Goal: Task Accomplishment & Management: Manage account settings

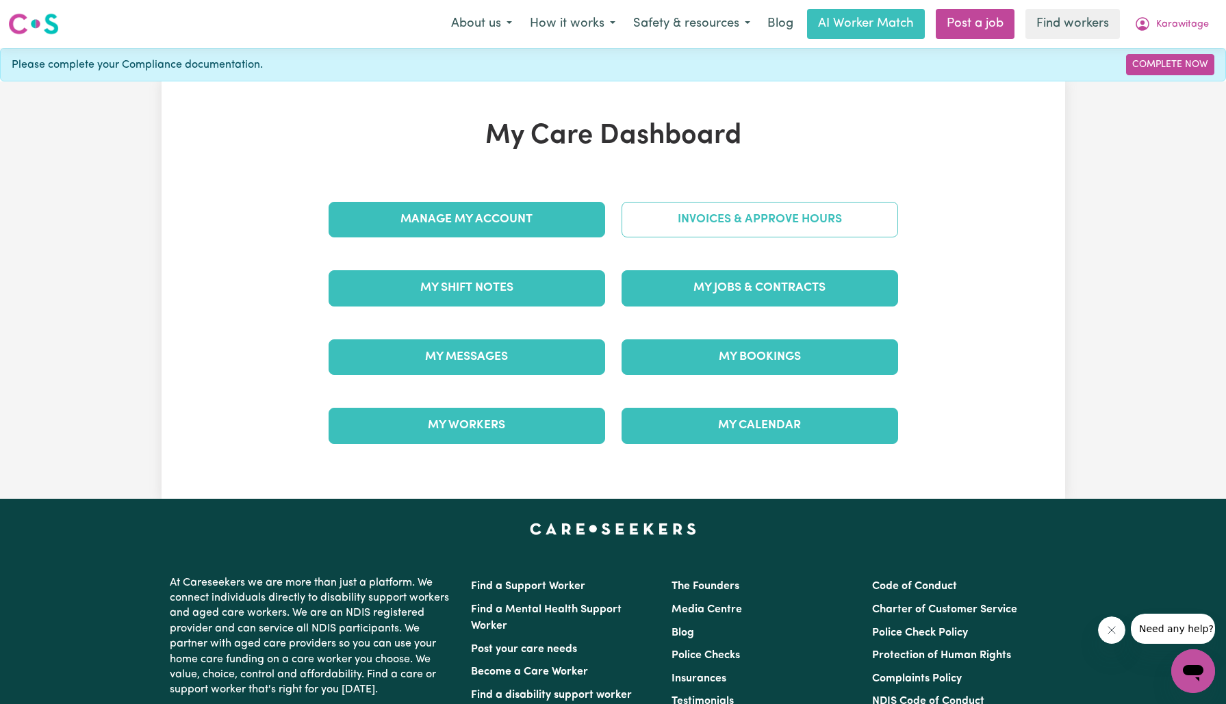
click at [676, 225] on link "Invoices & Approve Hours" at bounding box center [760, 220] width 277 height 36
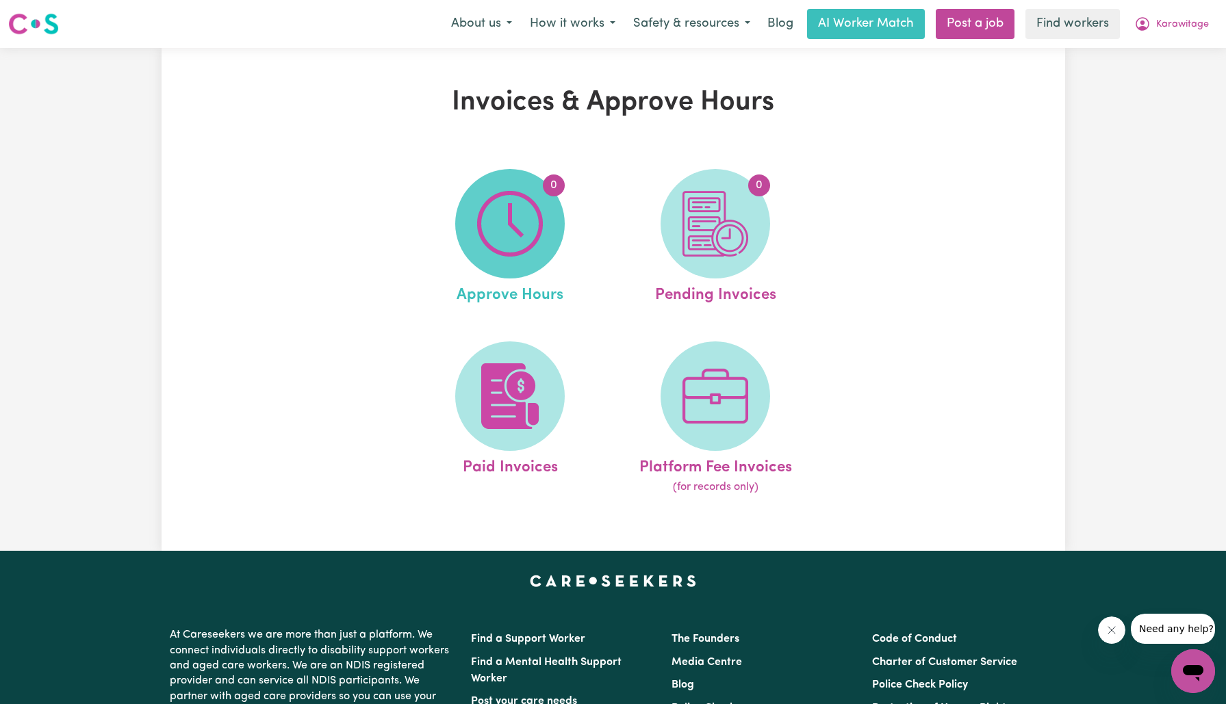
click at [462, 243] on span "0" at bounding box center [510, 224] width 110 height 110
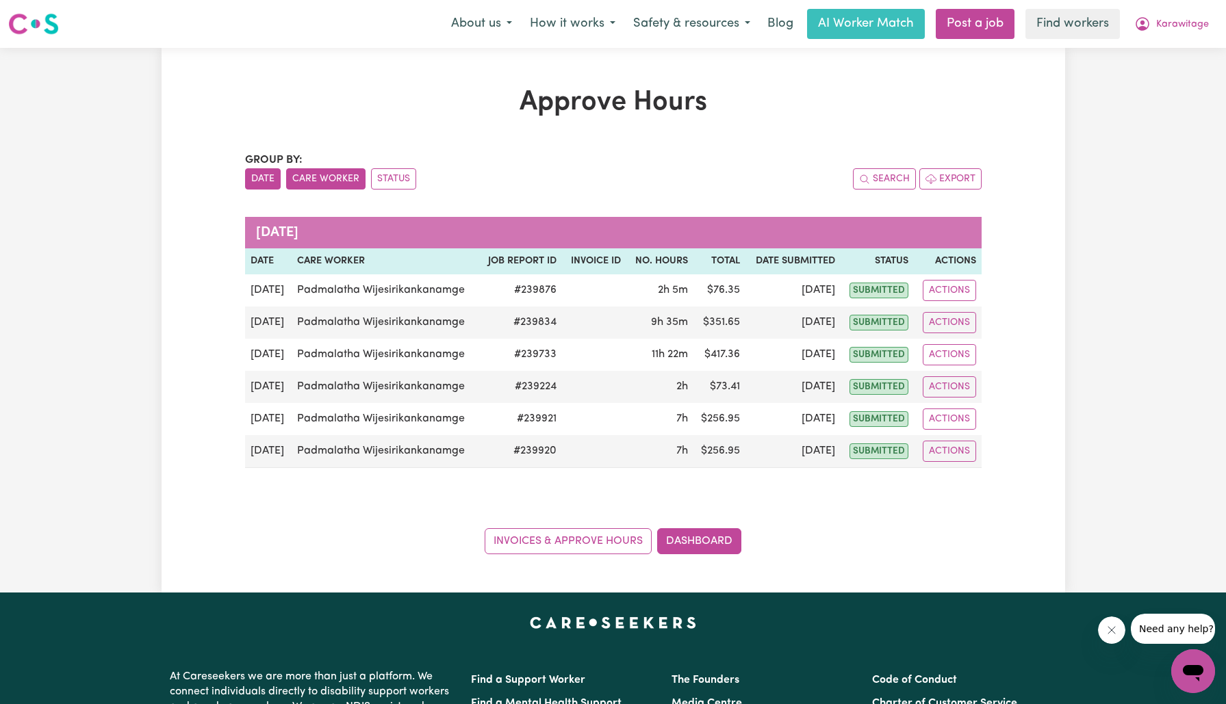
click at [338, 175] on button "Care Worker" at bounding box center [325, 178] width 79 height 21
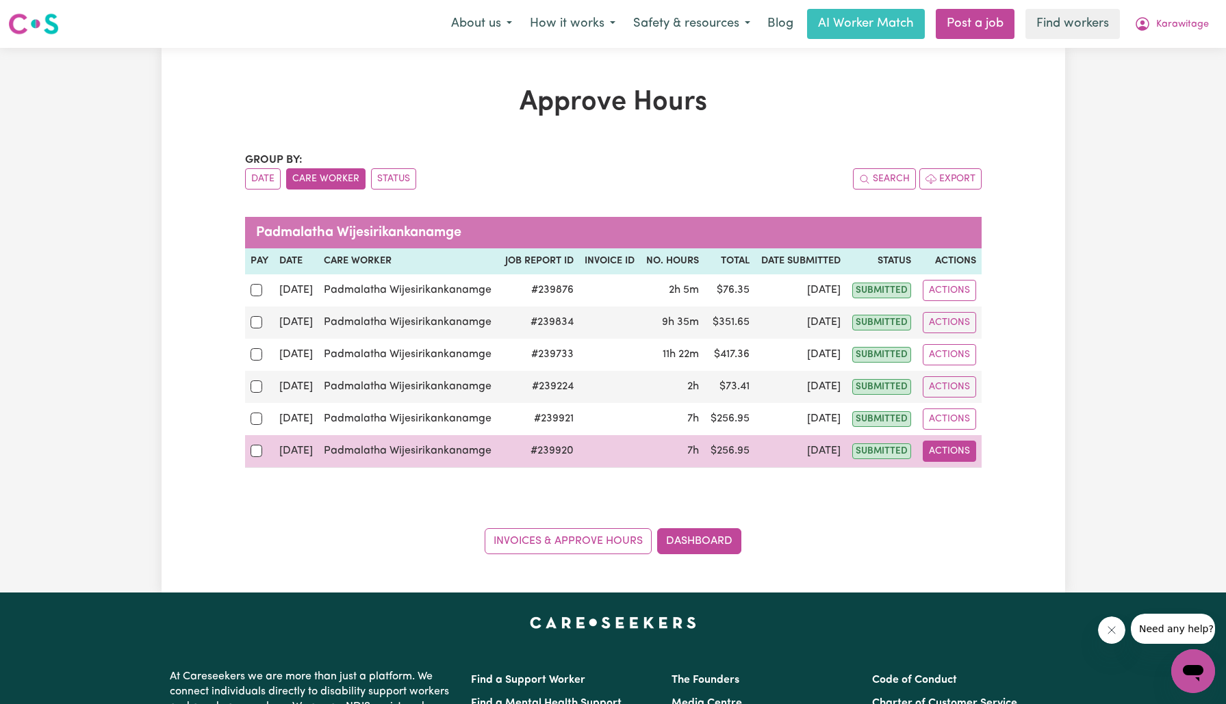
click at [949, 451] on button "Actions" at bounding box center [949, 451] width 53 height 21
click at [956, 476] on link "View Job Report" at bounding box center [981, 482] width 117 height 27
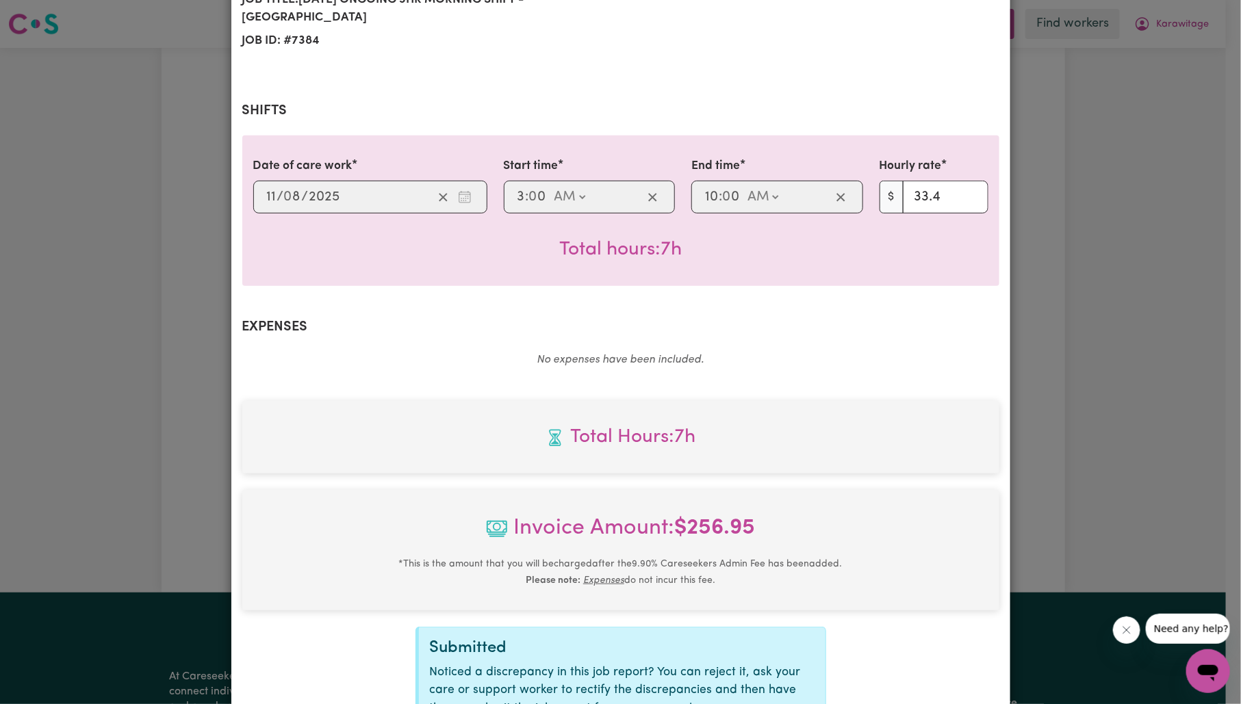
scroll to position [349, 0]
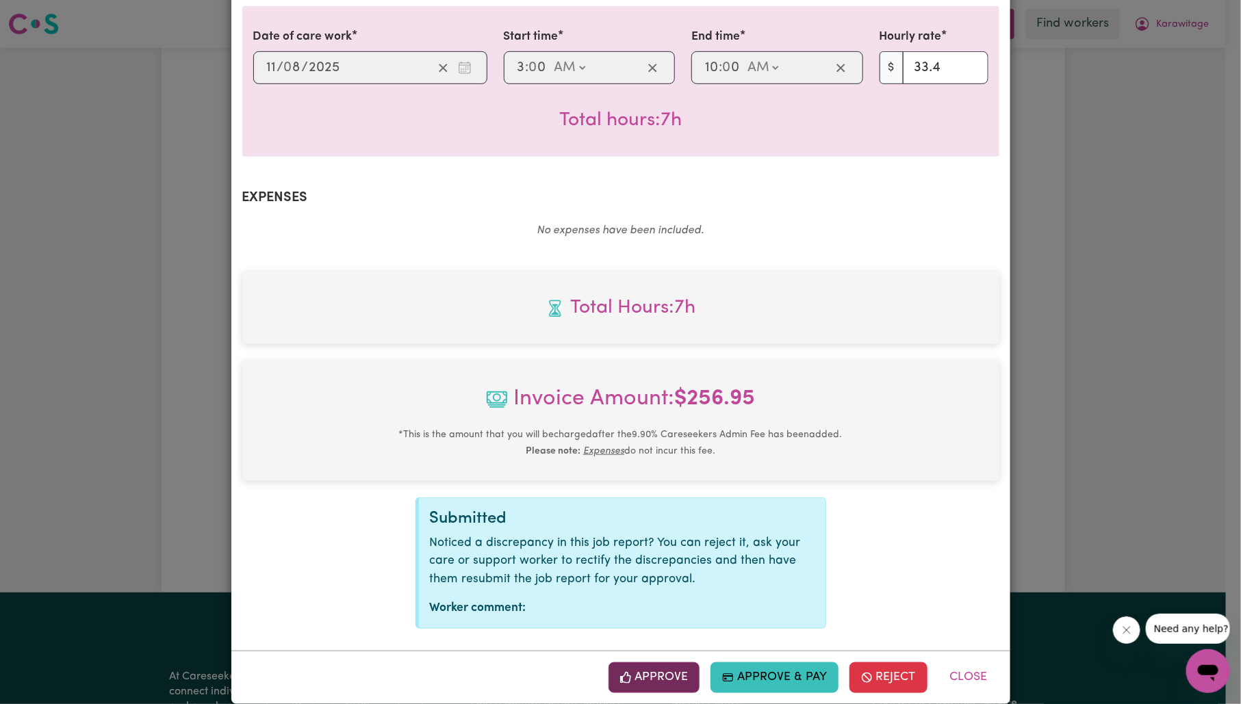
click at [644, 663] on button "Approve" at bounding box center [655, 678] width 92 height 30
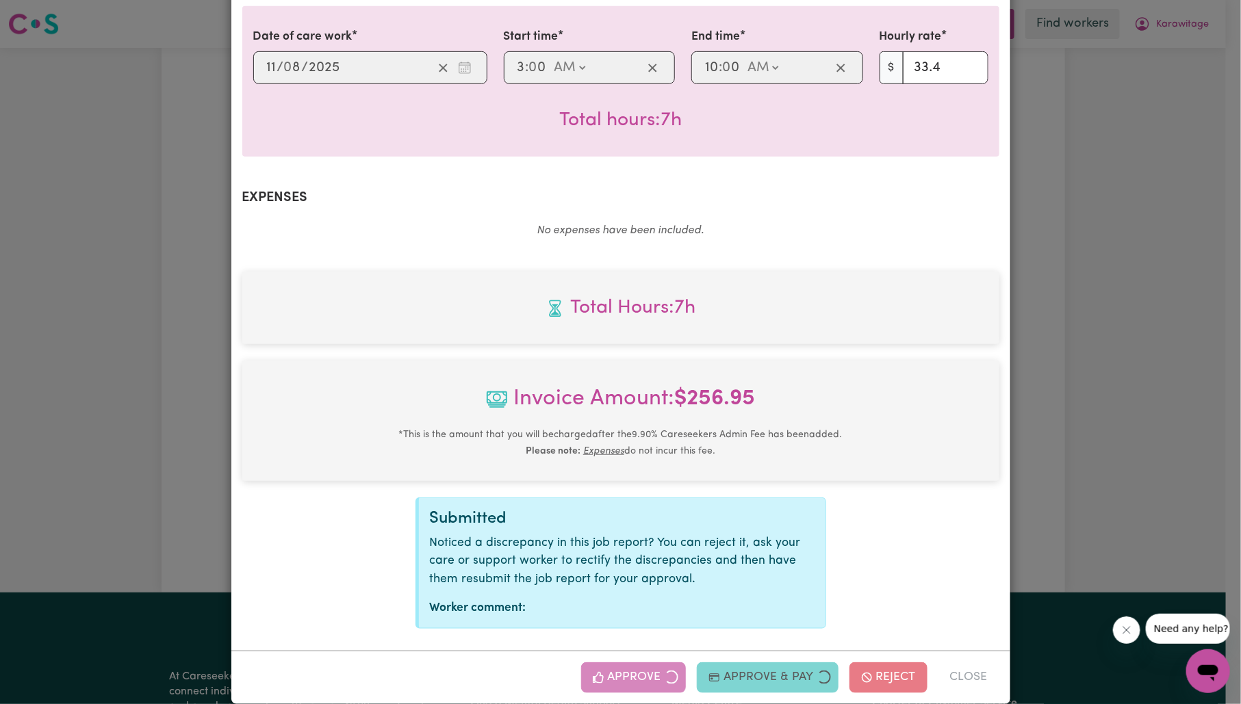
click at [1086, 353] on div "Job Report # 239920 - [PERSON_NAME] Summary Job report # 239920 Client name: Ka…" at bounding box center [620, 352] width 1241 height 704
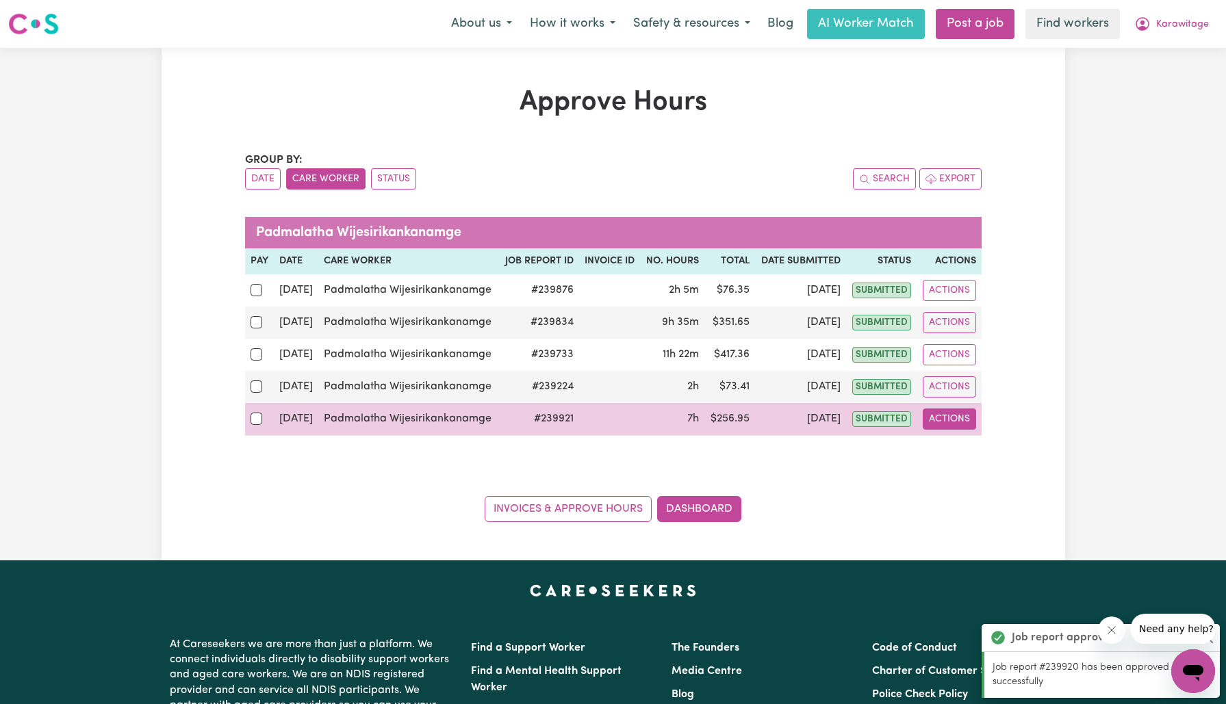
click at [963, 411] on button "Actions" at bounding box center [949, 419] width 53 height 21
click at [954, 449] on link "View Job Report" at bounding box center [981, 450] width 117 height 27
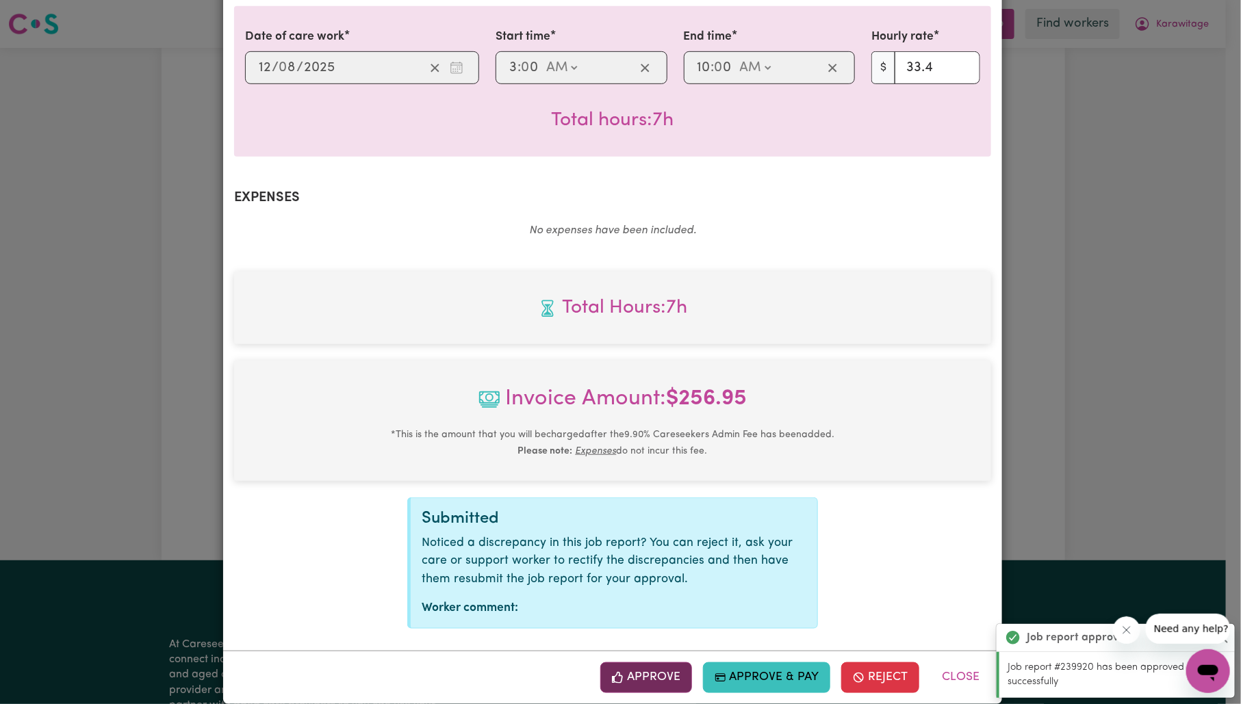
click at [665, 663] on button "Approve" at bounding box center [646, 678] width 92 height 30
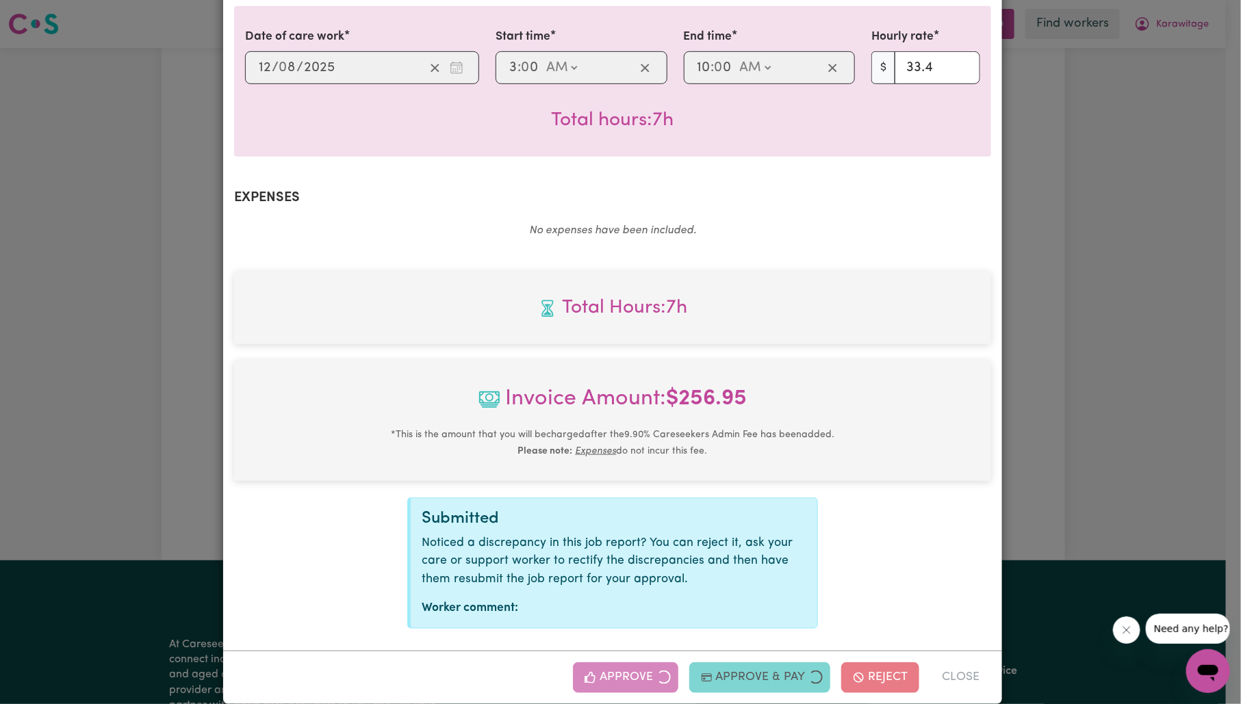
click at [1003, 375] on div "Job Report # 239921 - [PERSON_NAME] Summary Job report # 239921 Client name: Ka…" at bounding box center [620, 352] width 1241 height 704
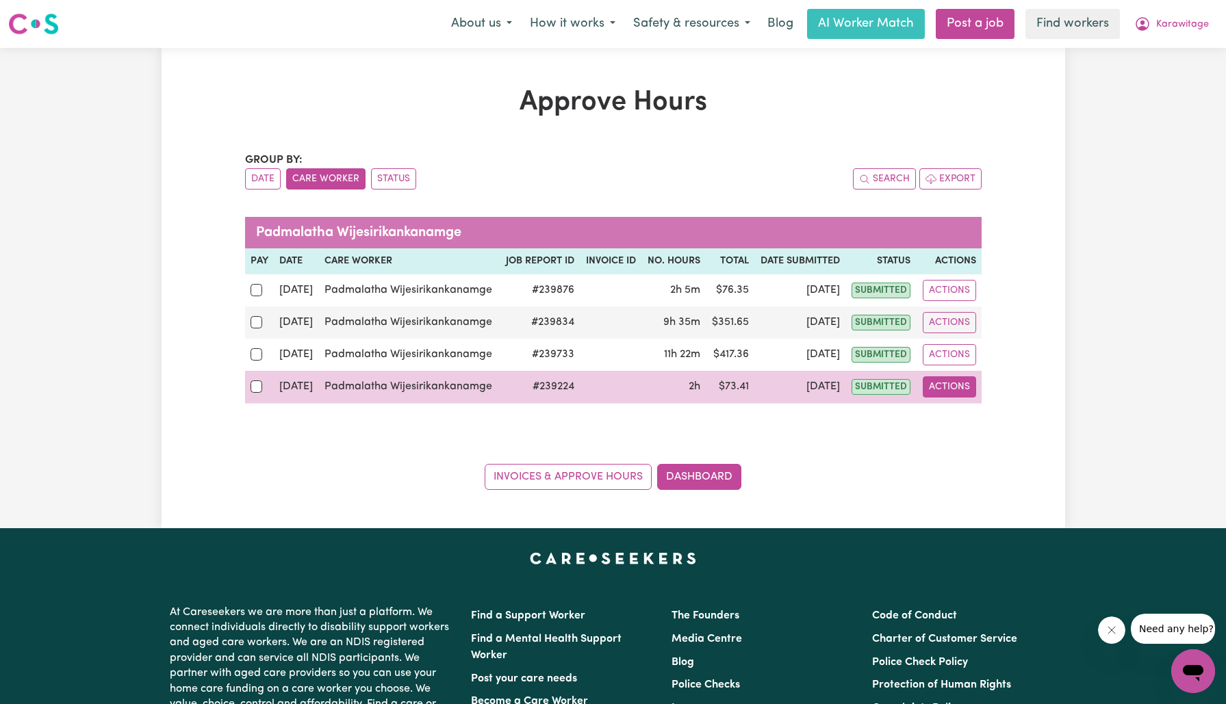
click at [957, 384] on button "Actions" at bounding box center [949, 386] width 53 height 21
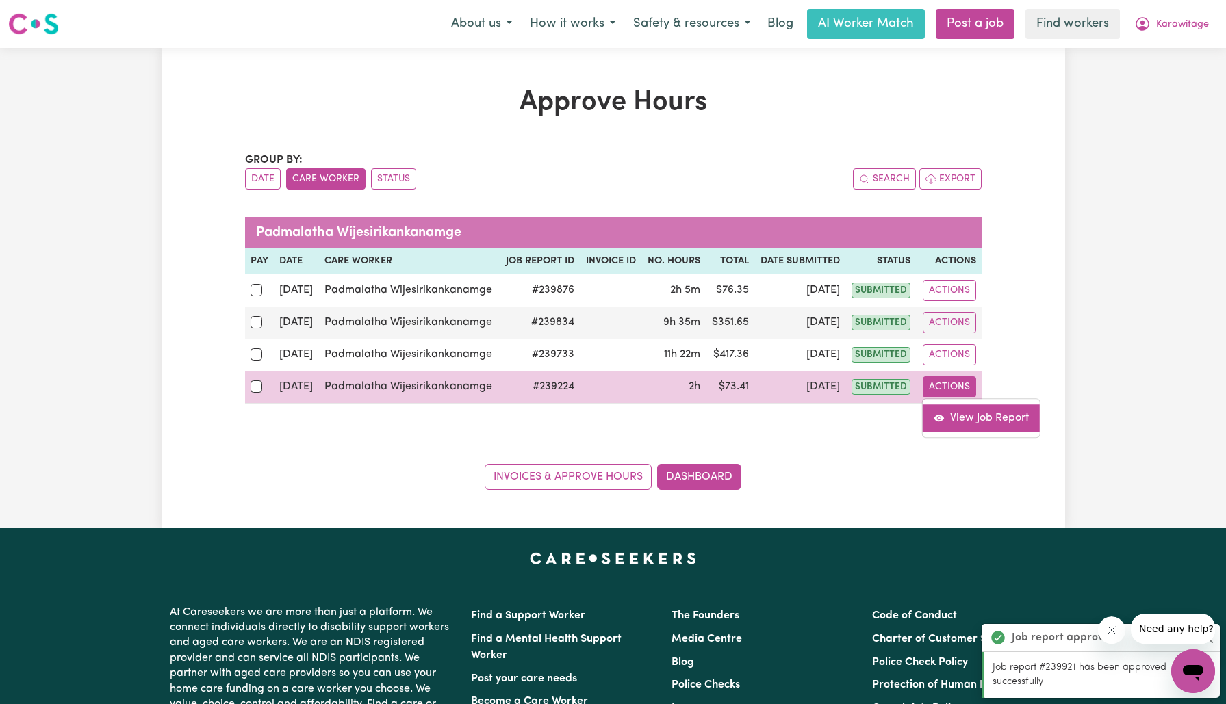
click at [973, 408] on link "View Job Report" at bounding box center [981, 418] width 117 height 27
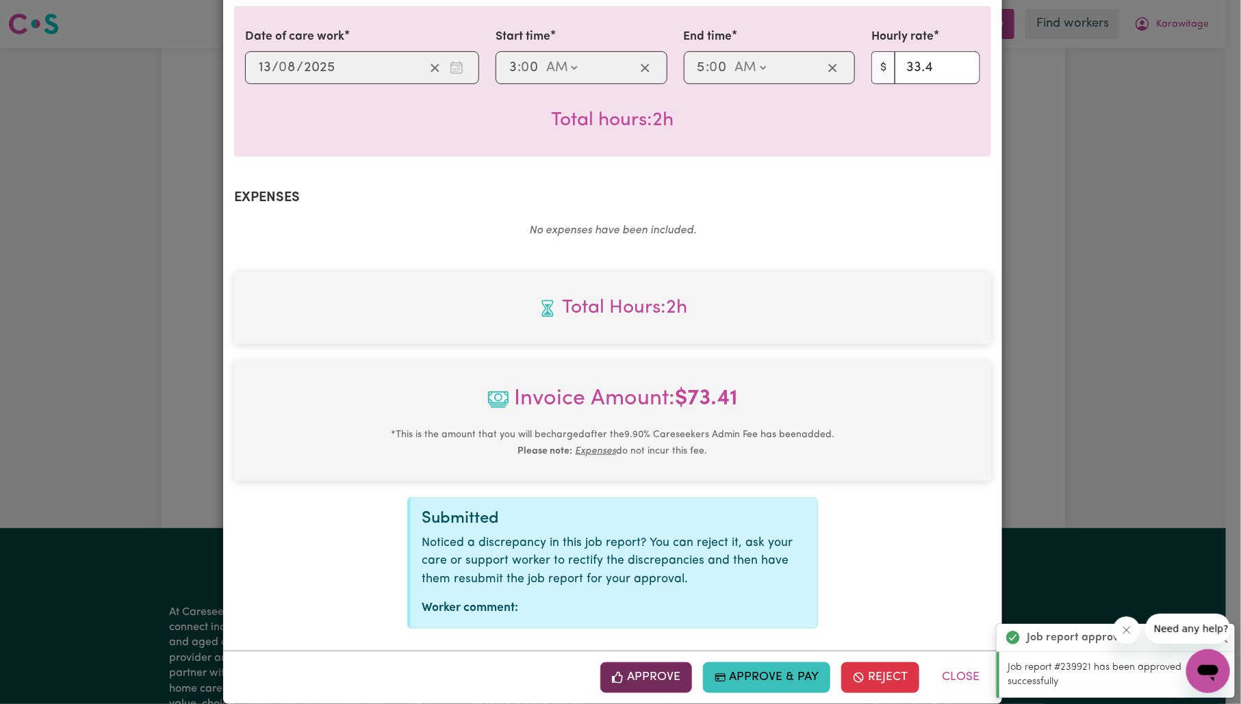
click at [656, 663] on button "Approve" at bounding box center [646, 678] width 92 height 30
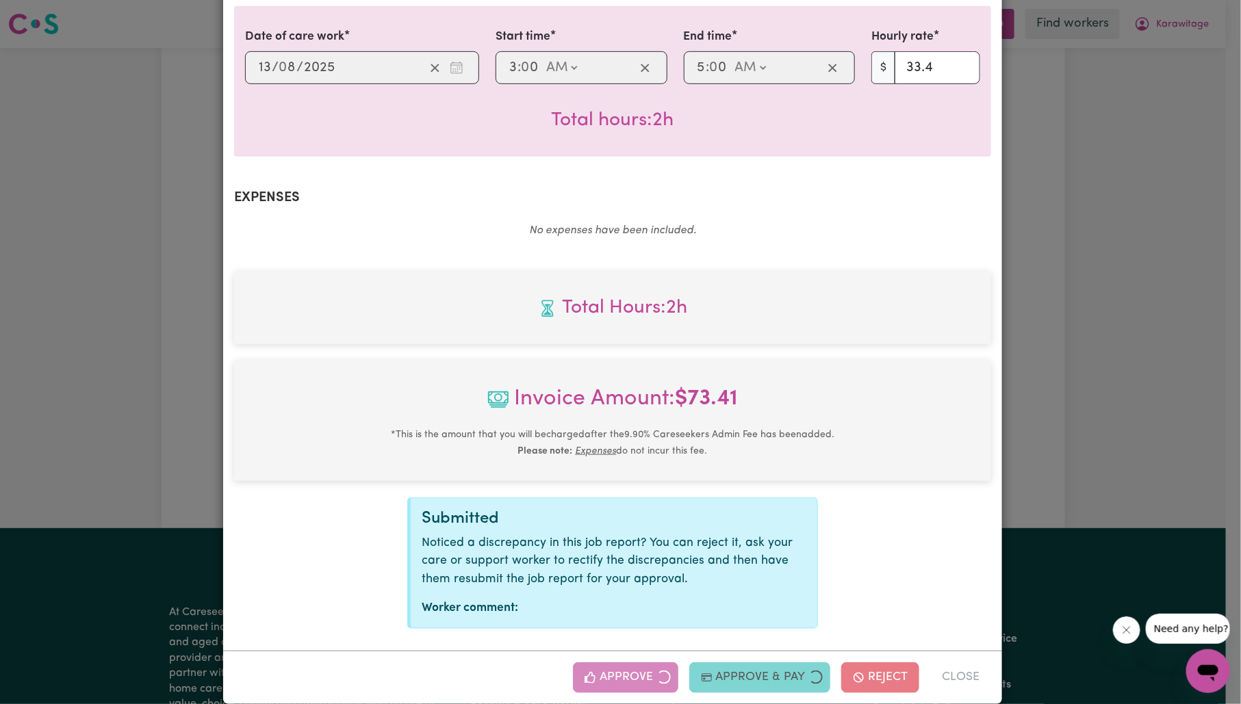
click at [1097, 345] on div "Job Report # 239224 - [PERSON_NAME] Summary Job report # 239224 Client name: Ka…" at bounding box center [620, 352] width 1241 height 704
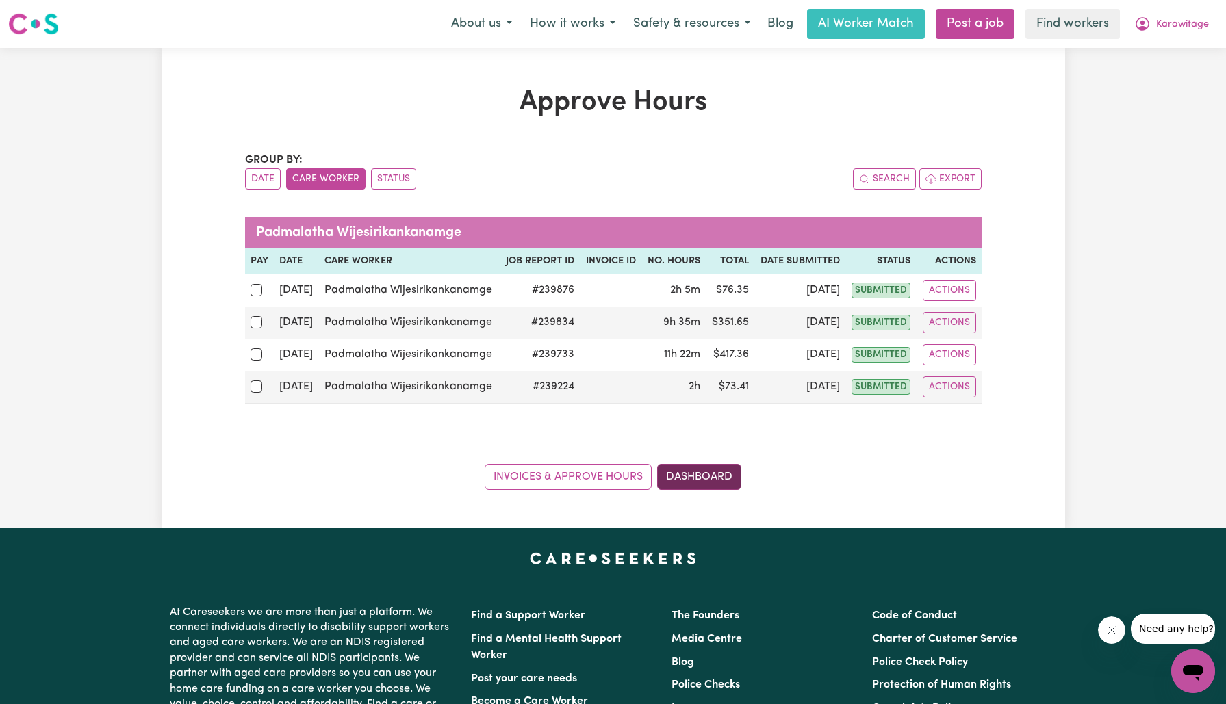
click at [696, 474] on link "Dashboard" at bounding box center [699, 477] width 84 height 26
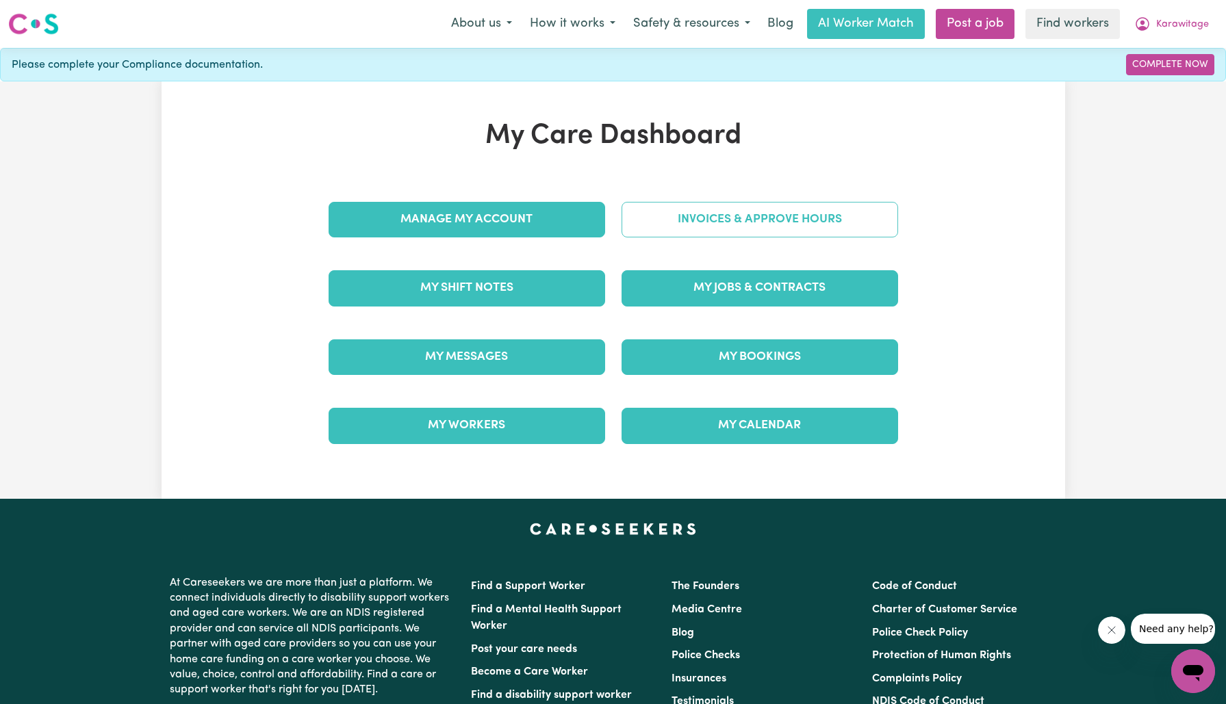
click at [685, 212] on link "Invoices & Approve Hours" at bounding box center [760, 220] width 277 height 36
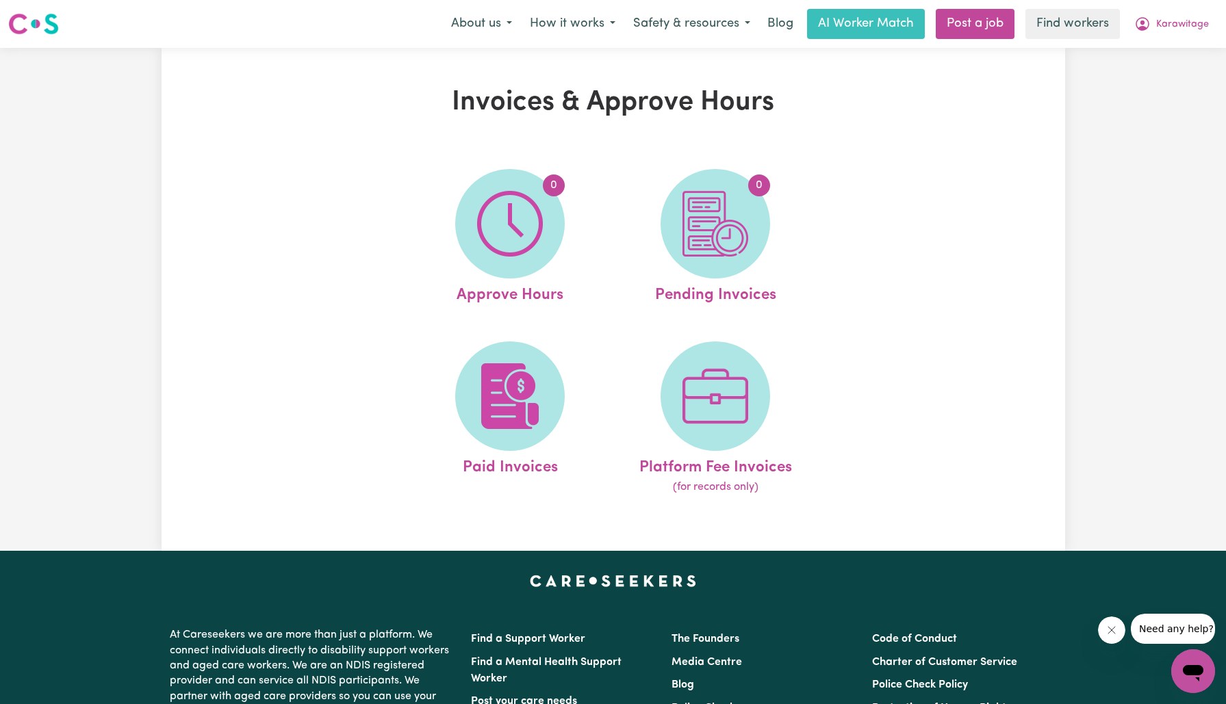
click at [678, 214] on span "0" at bounding box center [716, 224] width 110 height 110
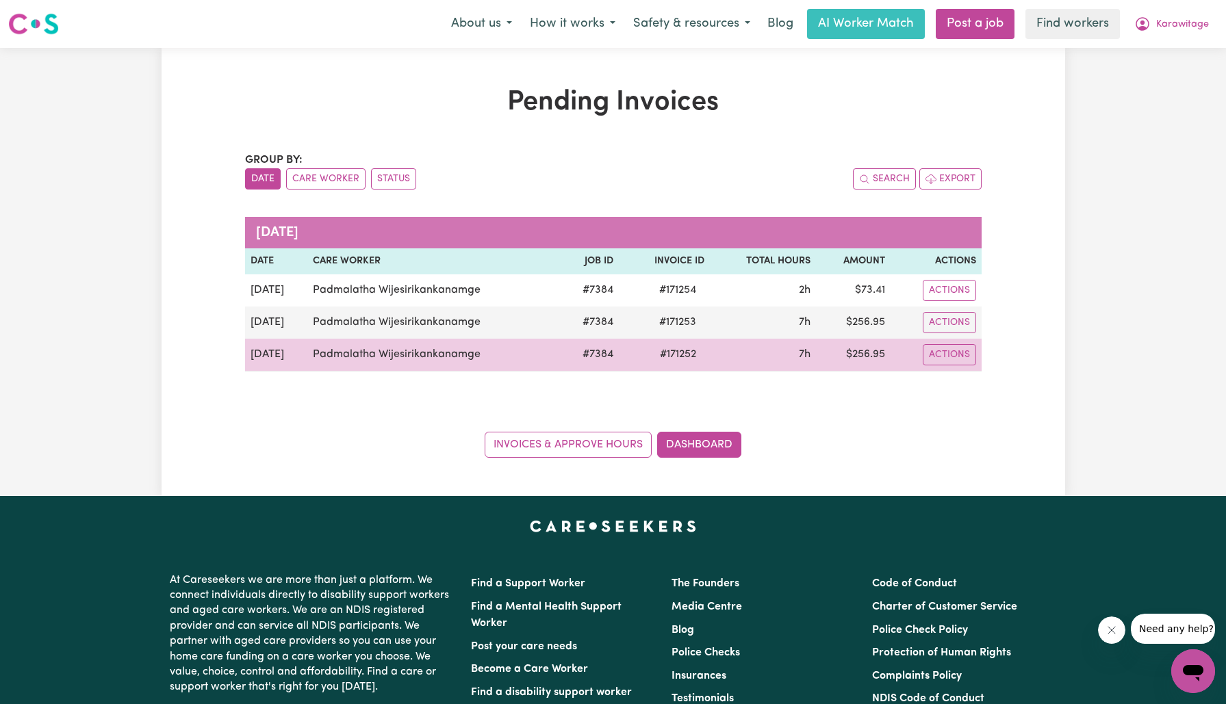
click at [665, 353] on span "# 171252" at bounding box center [678, 354] width 53 height 16
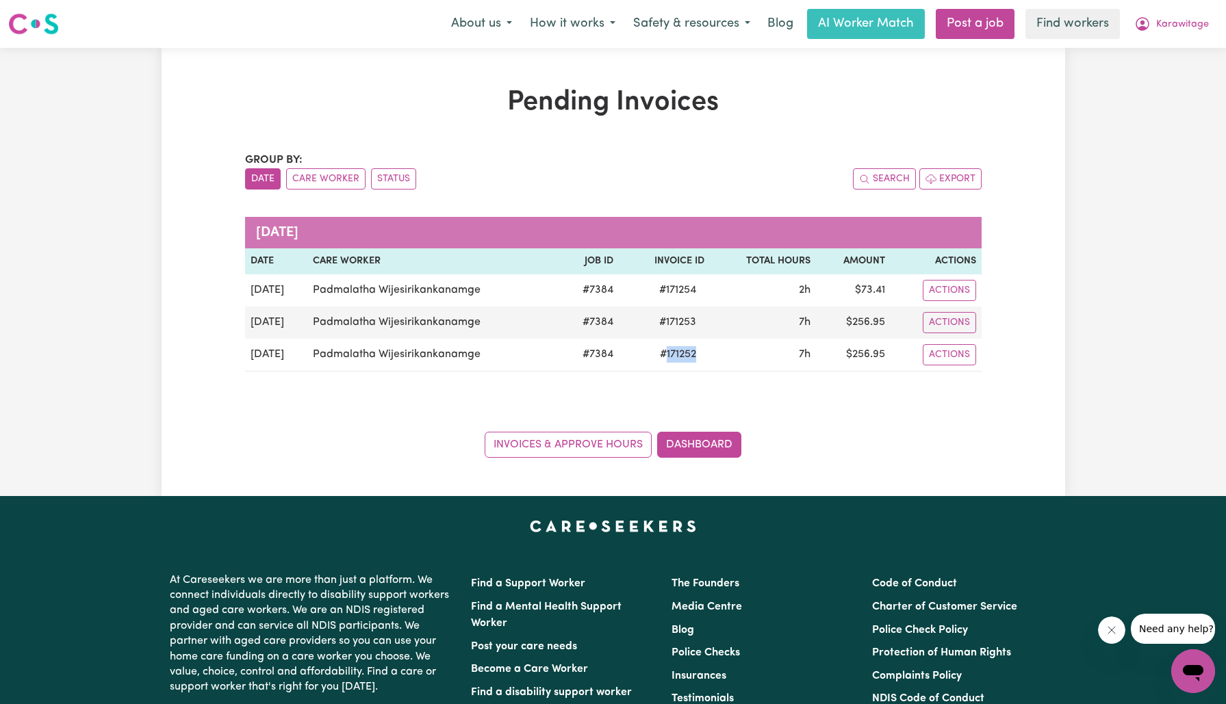
copy span "171252"
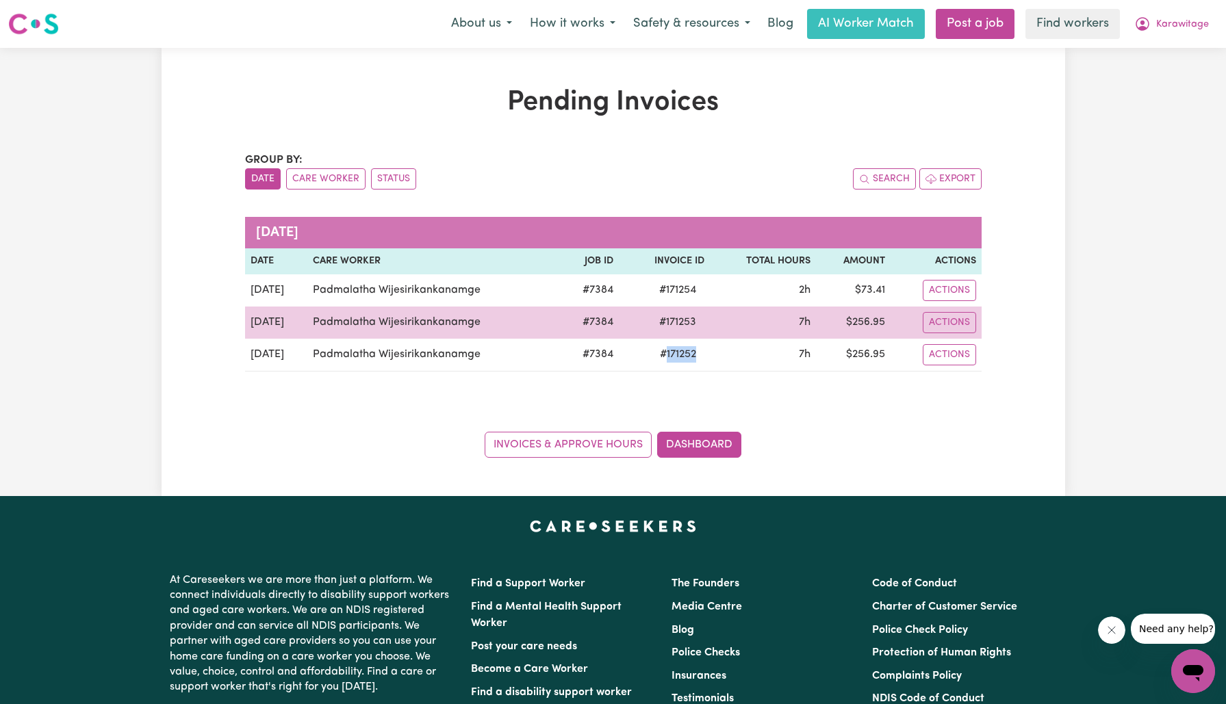
click at [693, 319] on span "# 171253" at bounding box center [677, 322] width 53 height 16
click at [692, 320] on span "# 171253" at bounding box center [677, 322] width 53 height 16
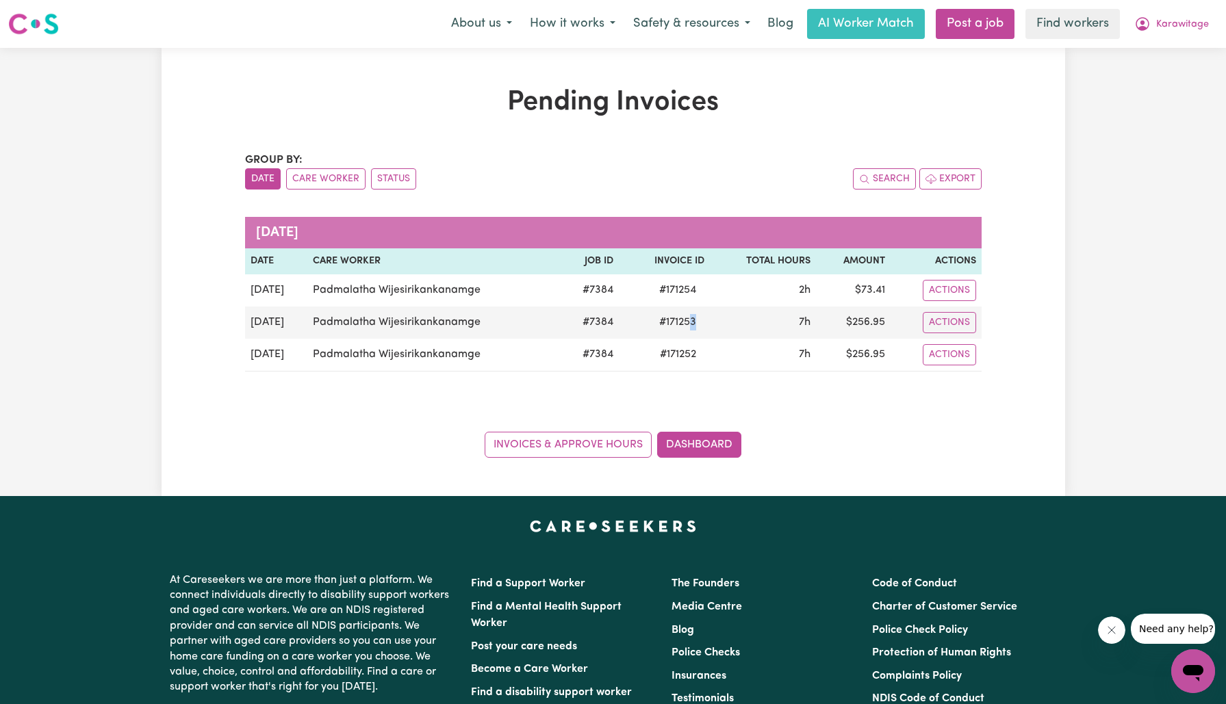
copy span "3"
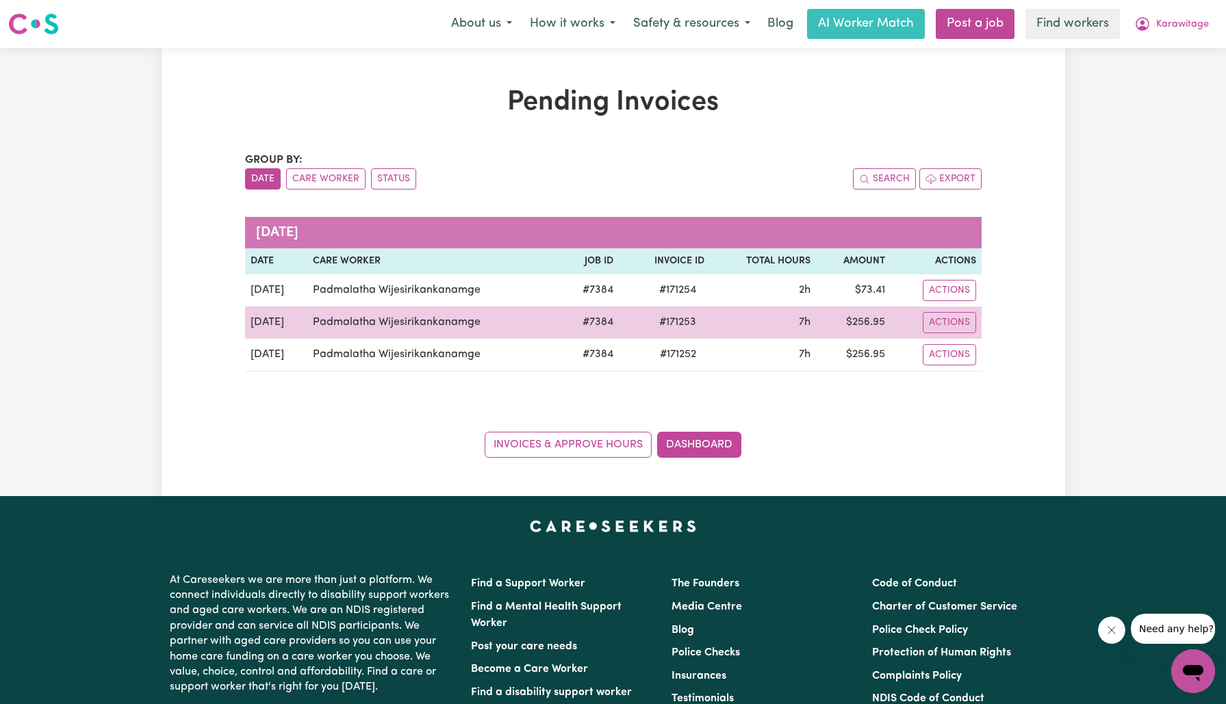
click at [669, 324] on span "# 171253" at bounding box center [677, 322] width 53 height 16
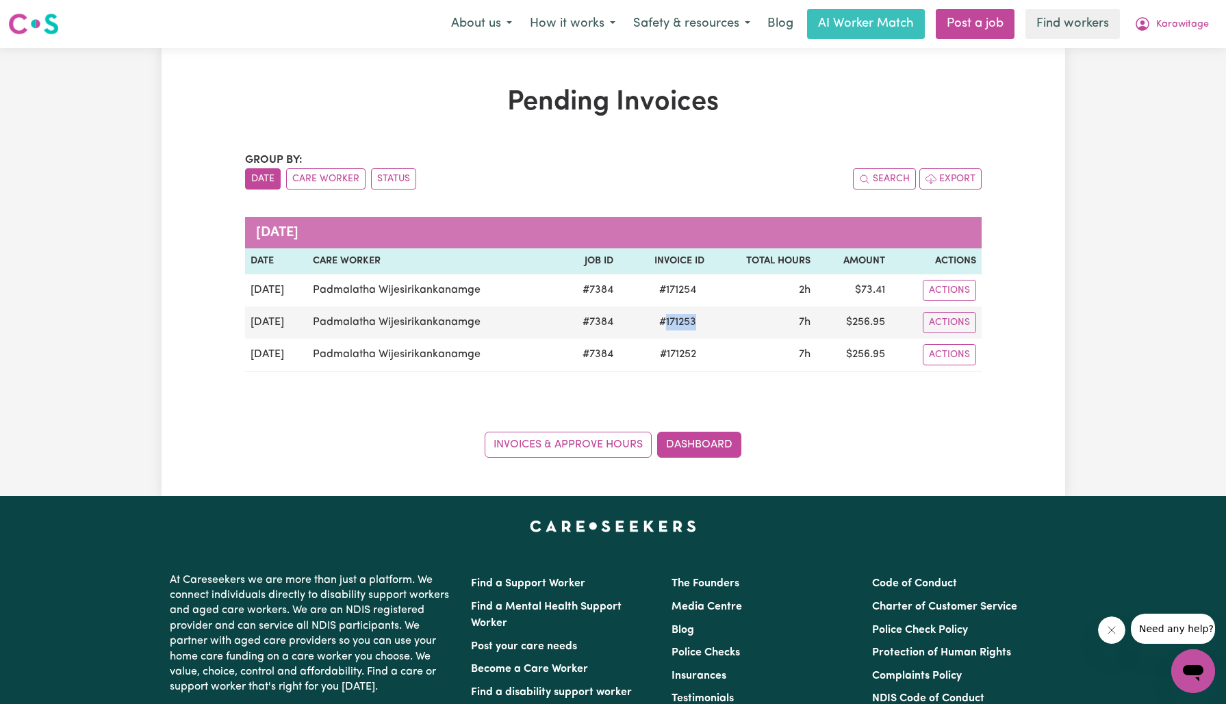
copy span "171253"
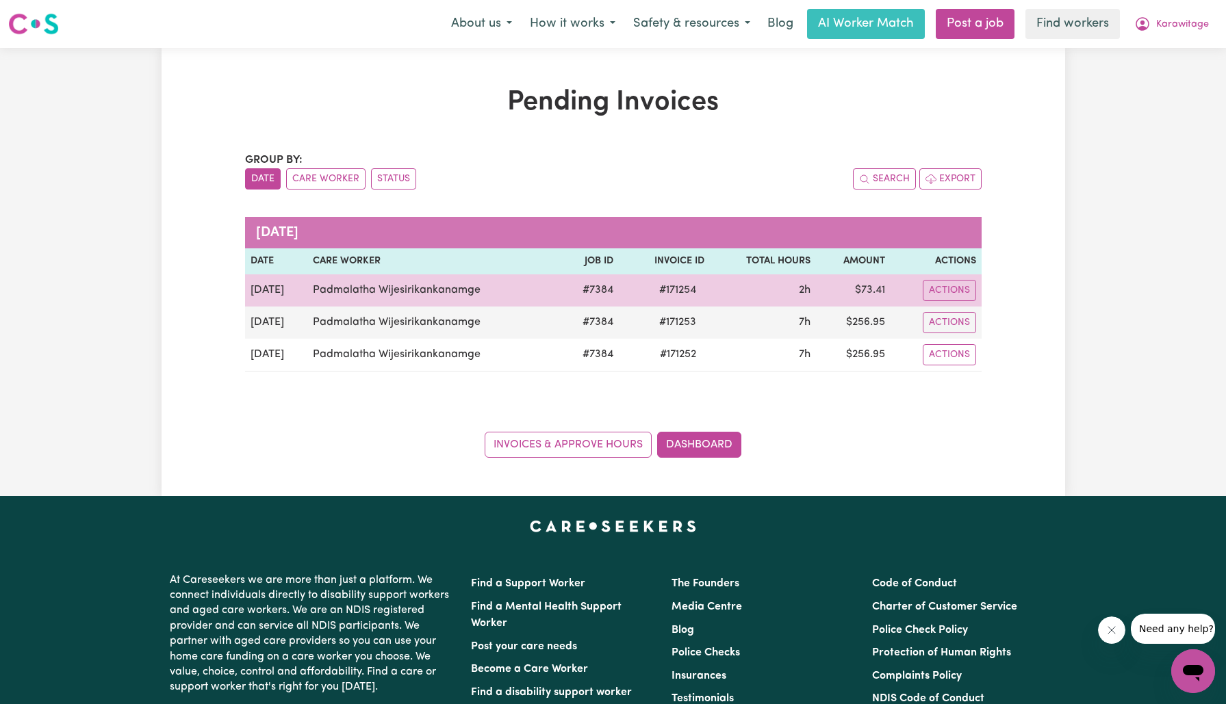
click at [682, 292] on span "# 171254" at bounding box center [677, 290] width 53 height 16
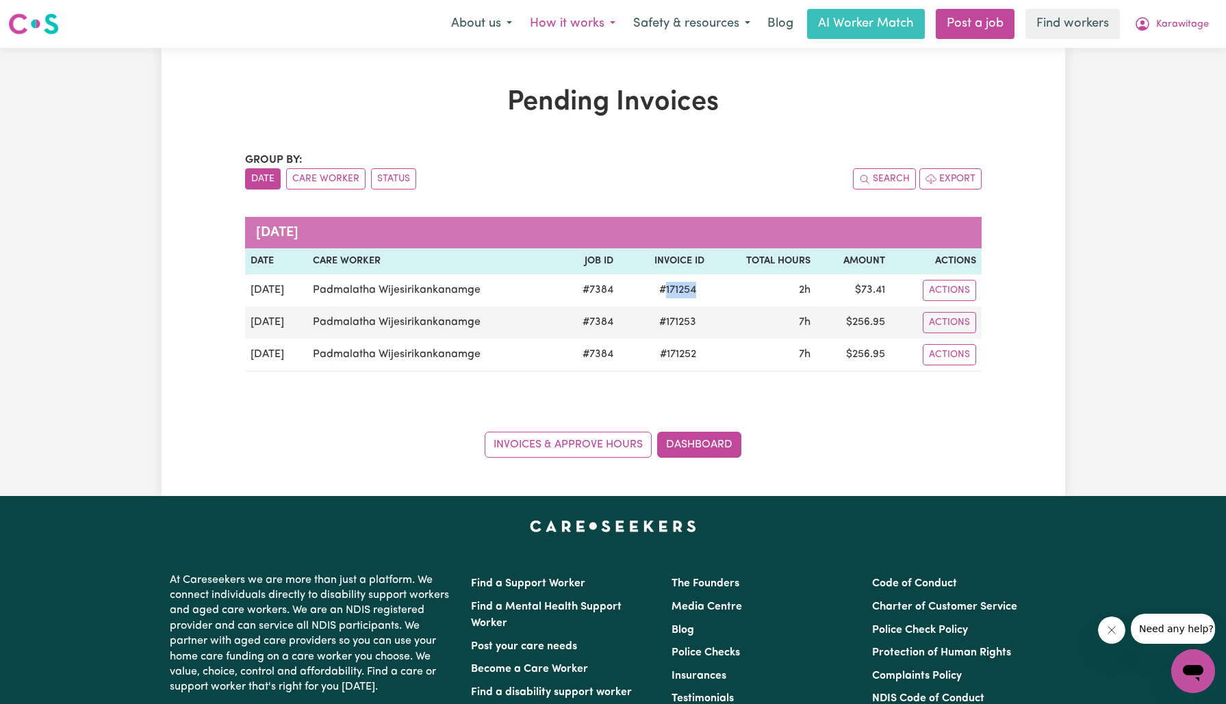
copy span "171254"
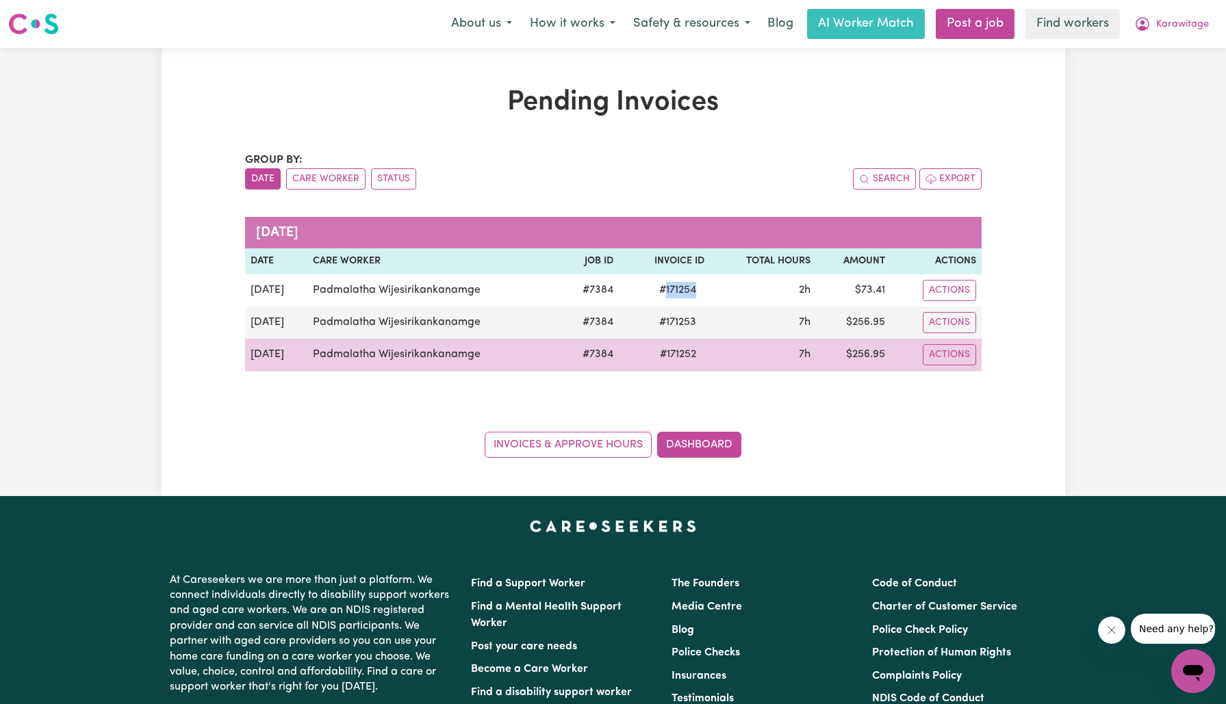
click at [869, 355] on td "$ 256.95" at bounding box center [853, 355] width 75 height 33
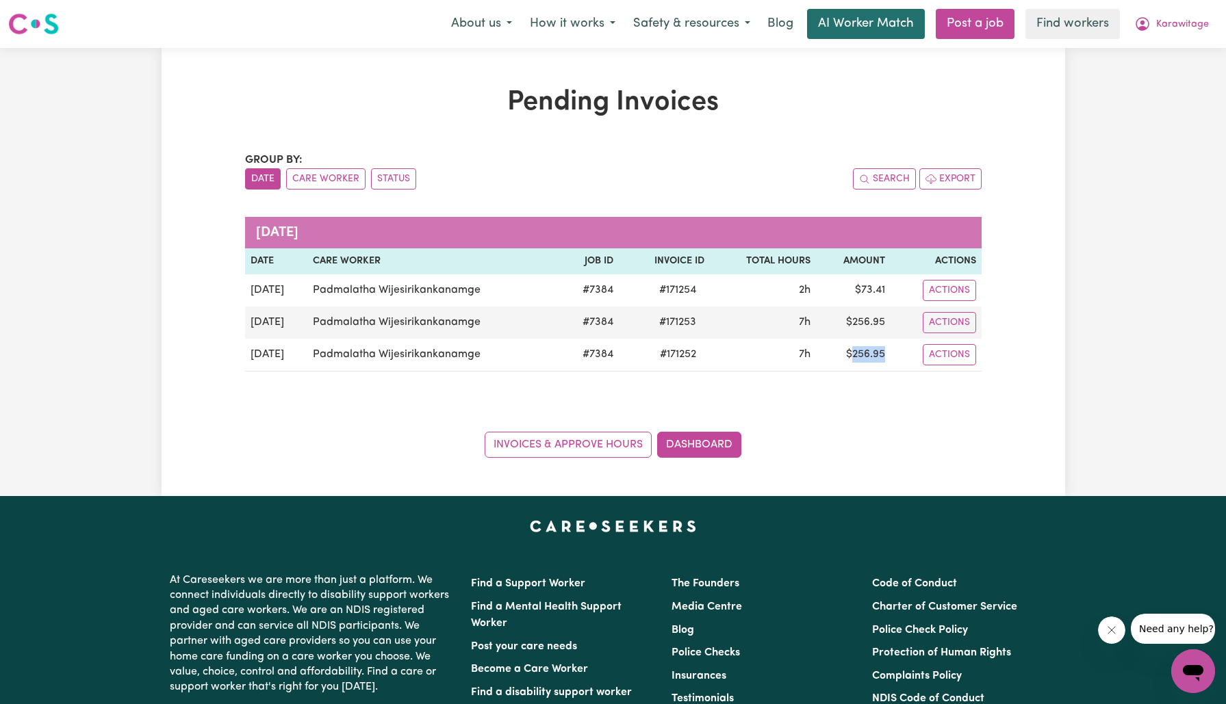
copy td "256.95"
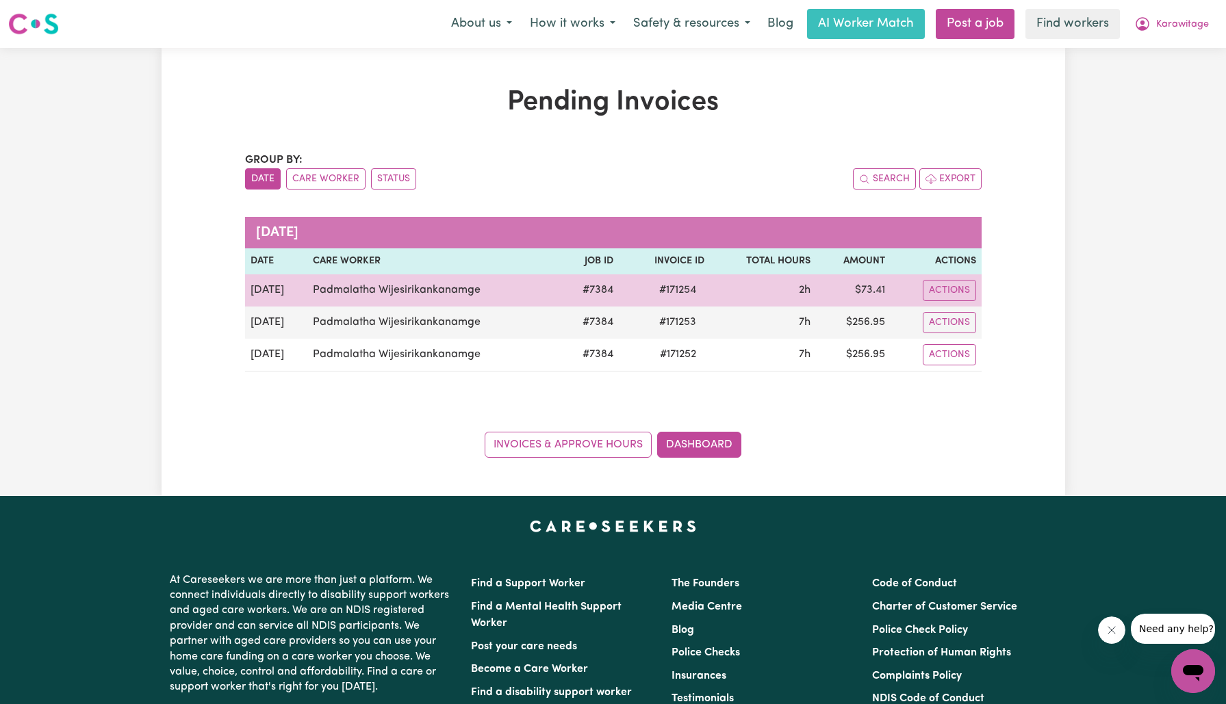
click at [869, 290] on td "$ 73.41" at bounding box center [853, 290] width 75 height 32
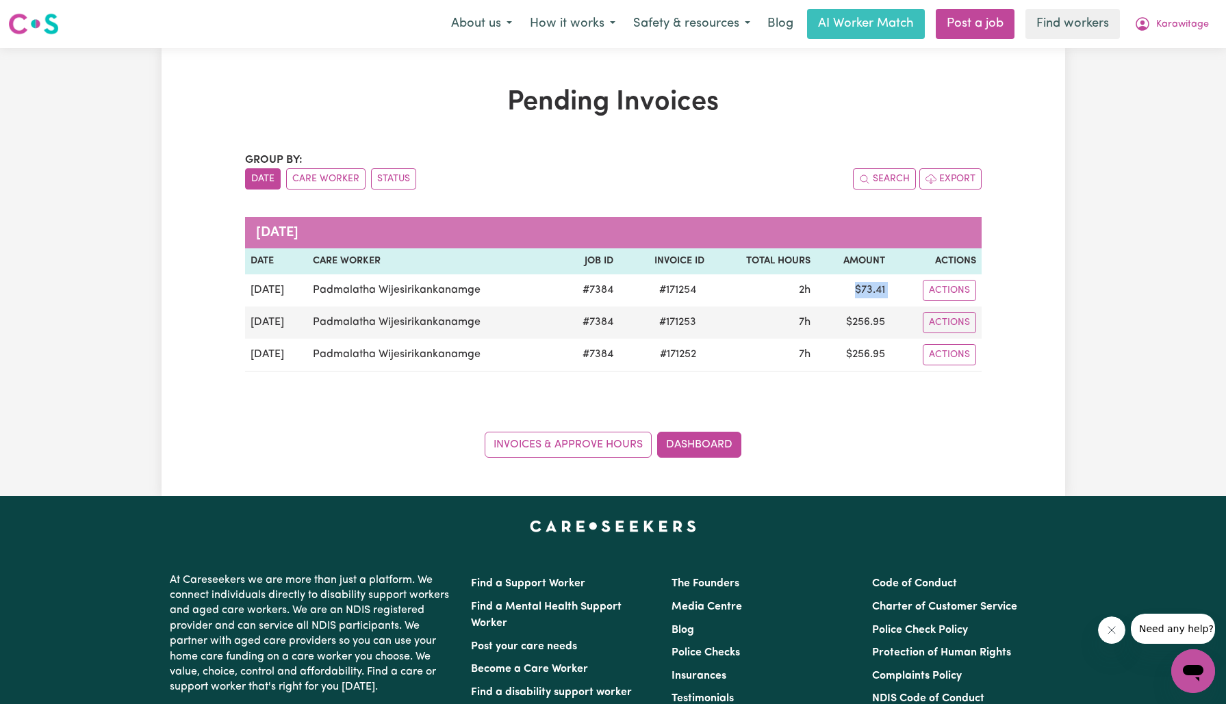
copy tr "$ 73.41 Actions"
click at [1162, 21] on span "Karawitage" at bounding box center [1182, 24] width 53 height 15
click at [1157, 77] on link "Logout" at bounding box center [1163, 79] width 108 height 26
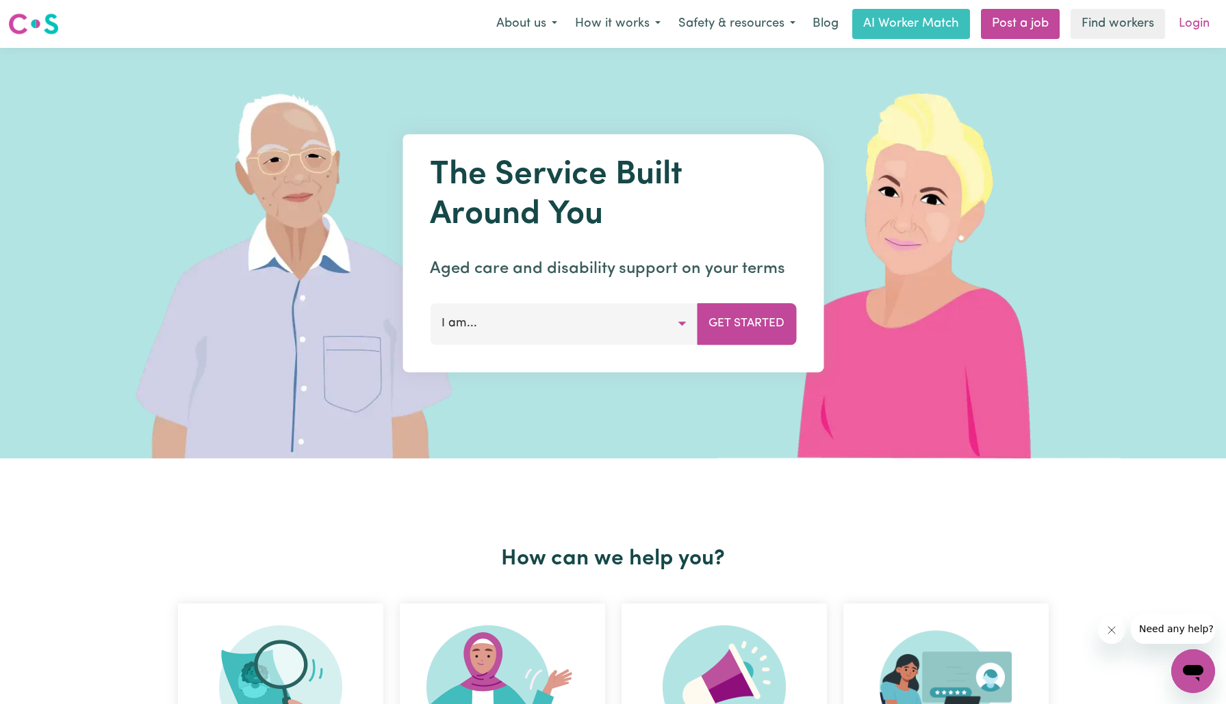
click at [1198, 35] on link "Login" at bounding box center [1193, 24] width 47 height 30
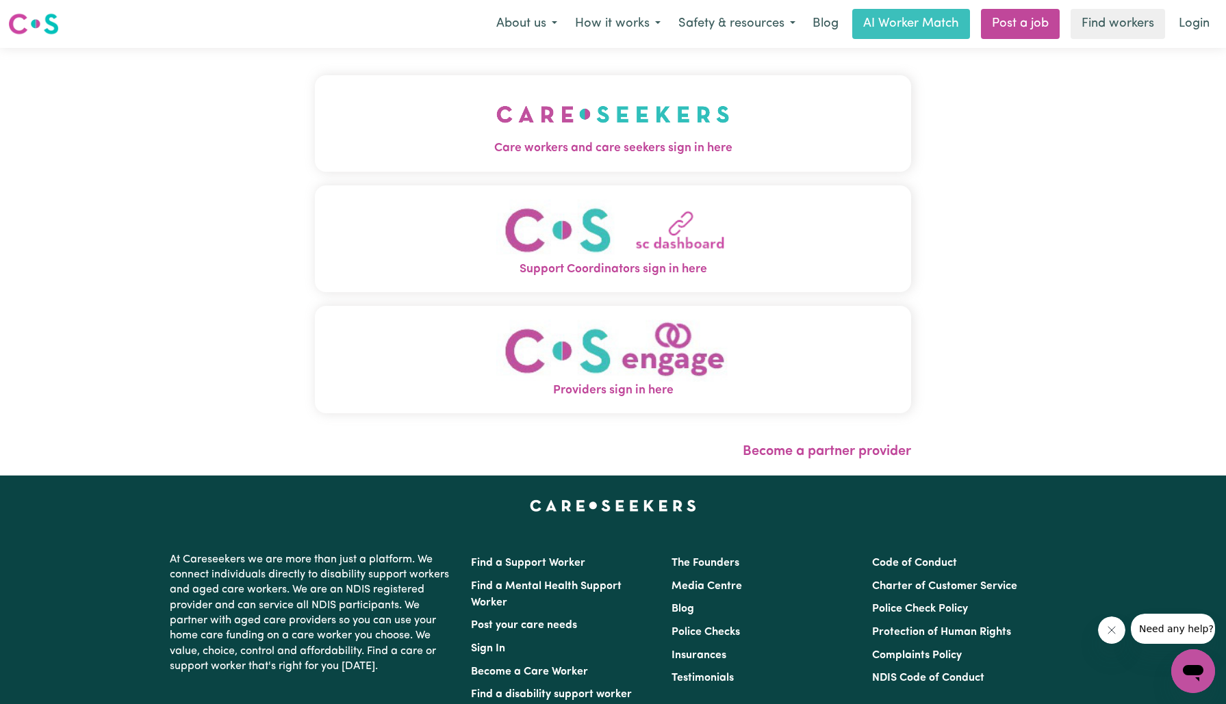
drag, startPoint x: 589, startPoint y: 158, endPoint x: 579, endPoint y: 161, distance: 10.6
click at [589, 158] on button "Care workers and care seekers sign in here" at bounding box center [613, 123] width 597 height 96
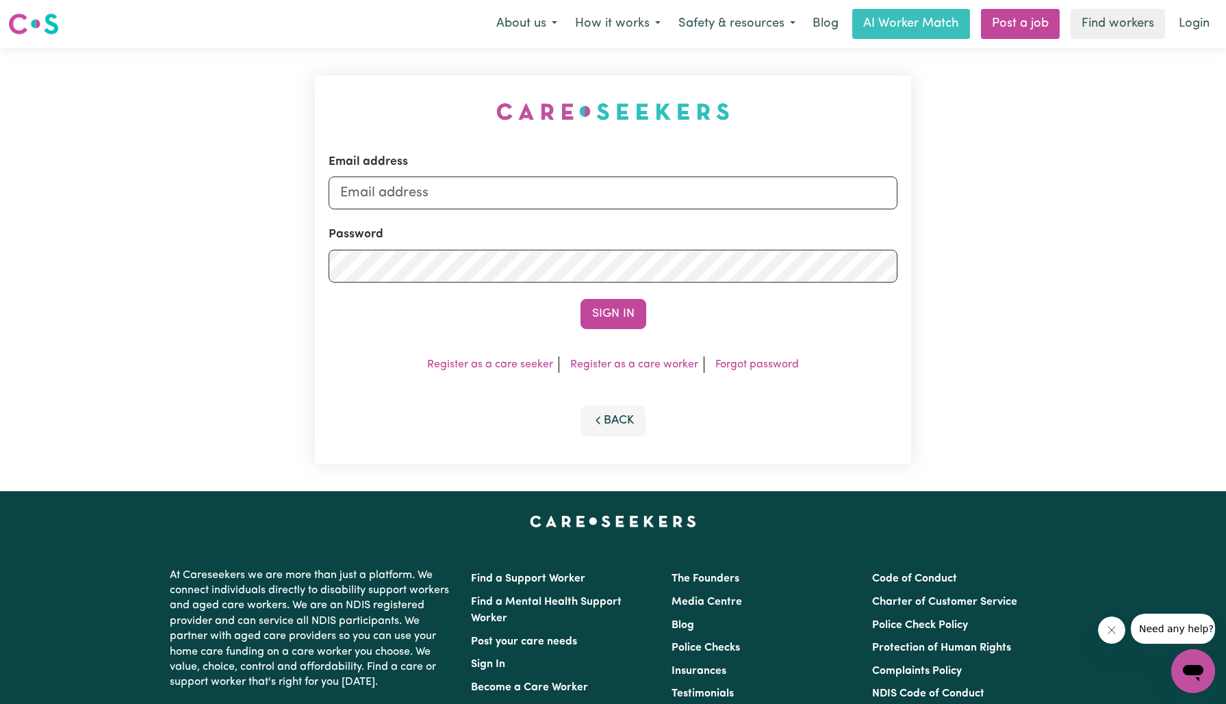
type input "[EMAIL_ADDRESS][DOMAIN_NAME]"
click at [619, 312] on button "Sign In" at bounding box center [613, 314] width 66 height 30
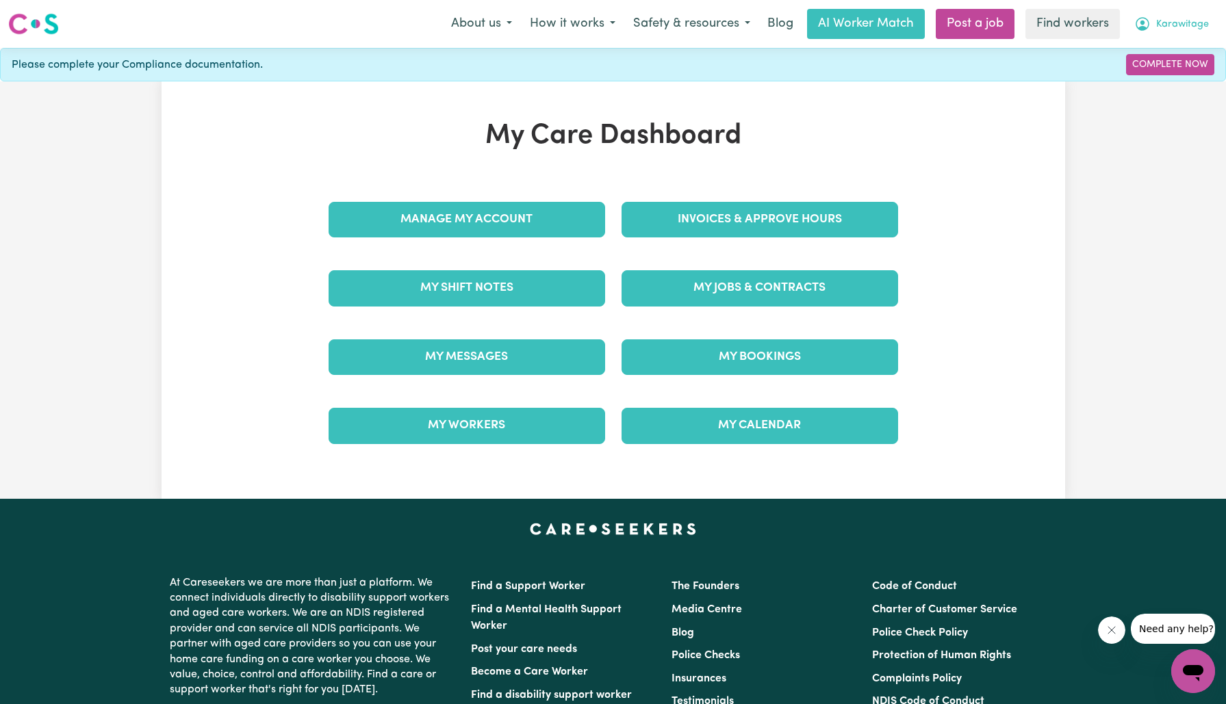
click at [1151, 23] on button "Karawitage" at bounding box center [1171, 24] width 92 height 29
click at [1155, 82] on link "Logout" at bounding box center [1163, 79] width 108 height 26
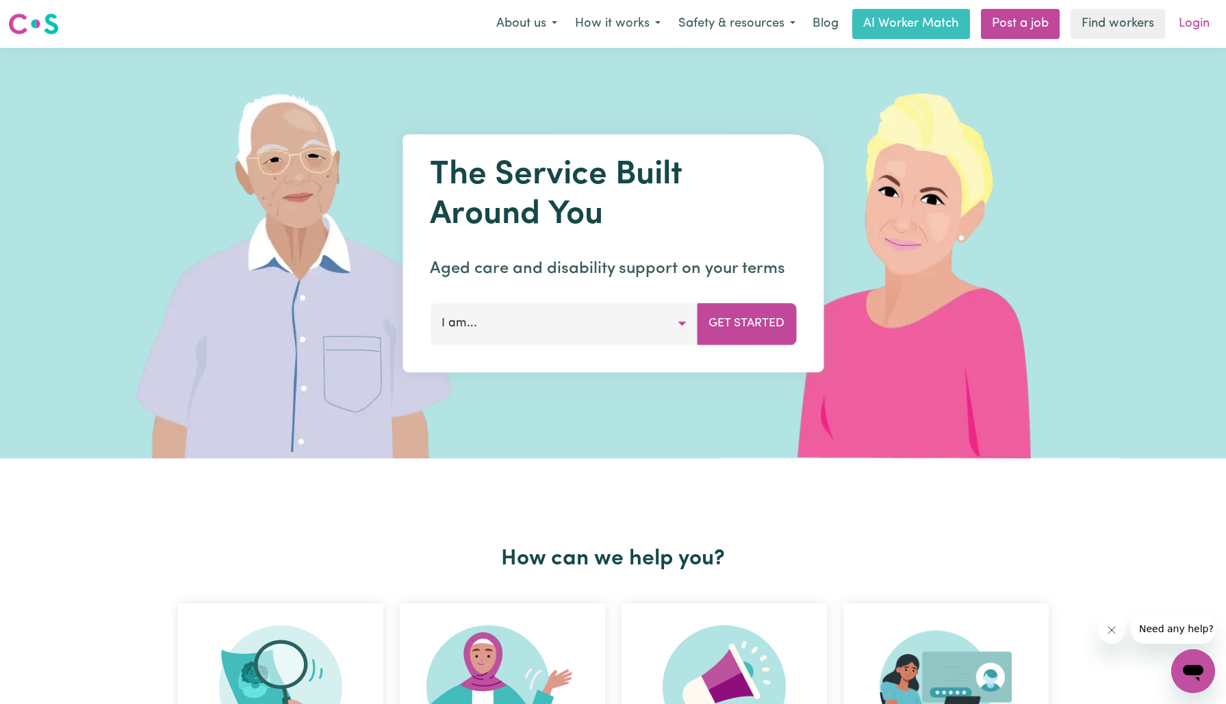
click at [1183, 34] on link "Login" at bounding box center [1193, 24] width 47 height 30
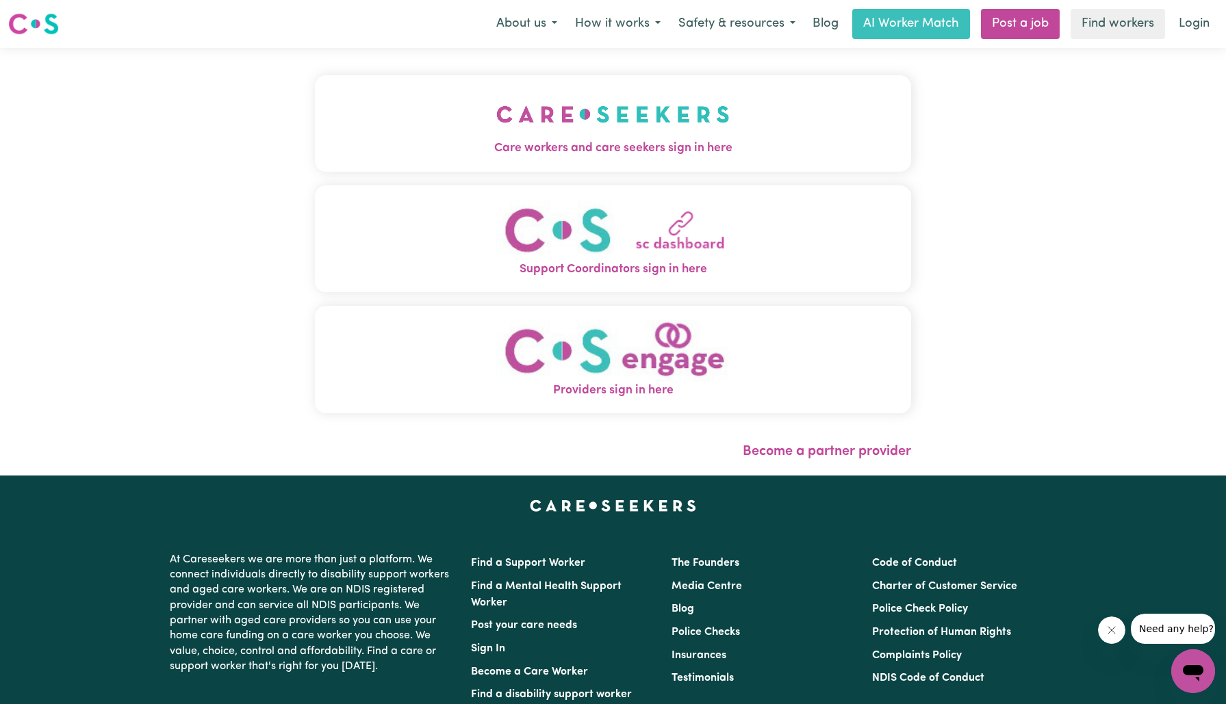
click at [537, 133] on img "Care workers and care seekers sign in here" at bounding box center [612, 114] width 233 height 51
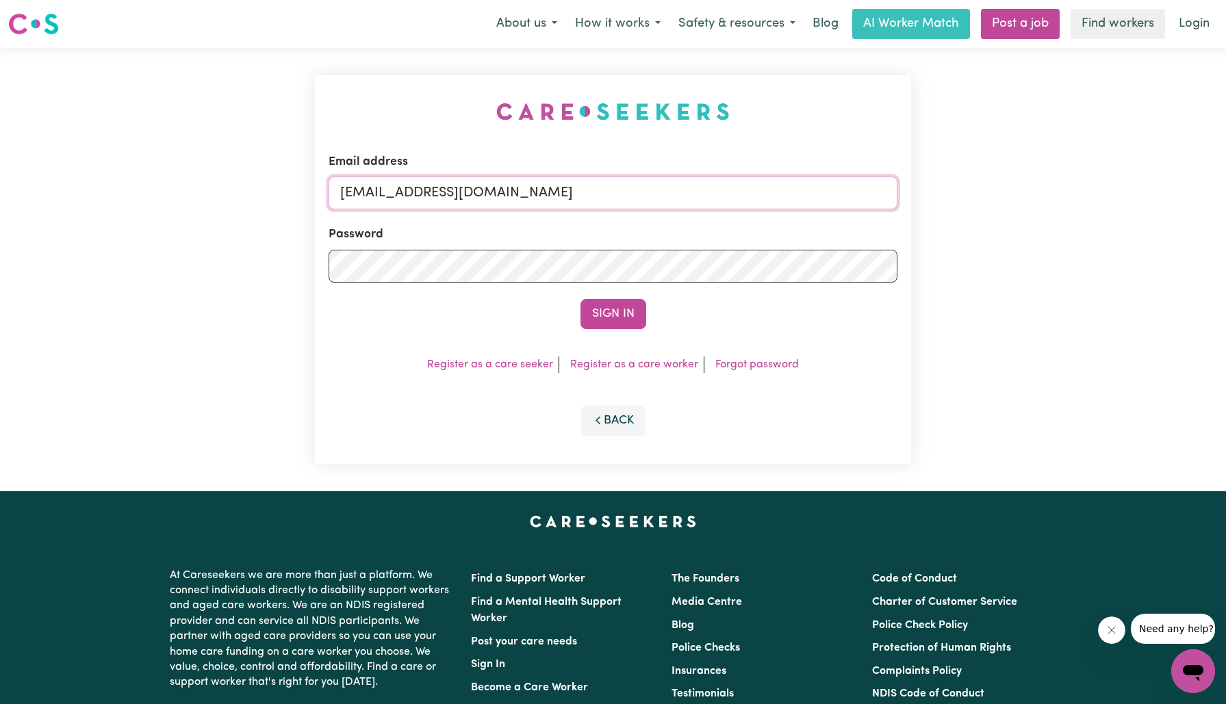
drag, startPoint x: 410, startPoint y: 194, endPoint x: 1234, endPoint y: 233, distance: 825.1
click at [1225, 233] on html "Menu About us How it works Safety & resources Blog AI Worker Match Post a job F…" at bounding box center [613, 518] width 1226 height 1036
type input "[EMAIL_ADDRESS][DOMAIN_NAME]"
click at [580, 299] on button "Sign In" at bounding box center [613, 314] width 66 height 30
